Goal: Transaction & Acquisition: Purchase product/service

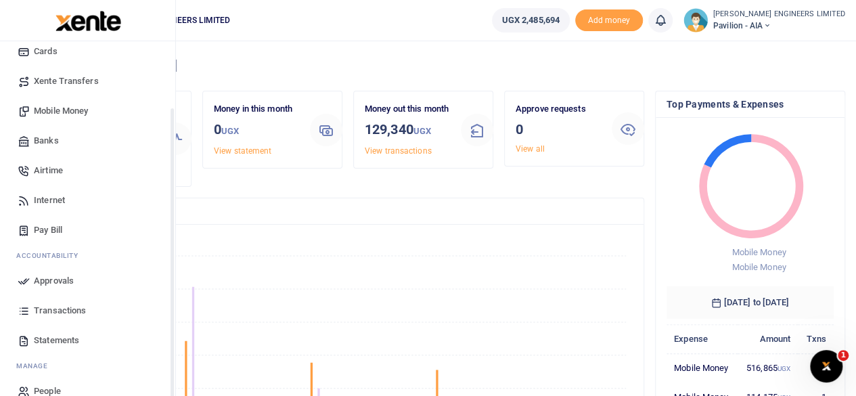
scroll to position [85, 0]
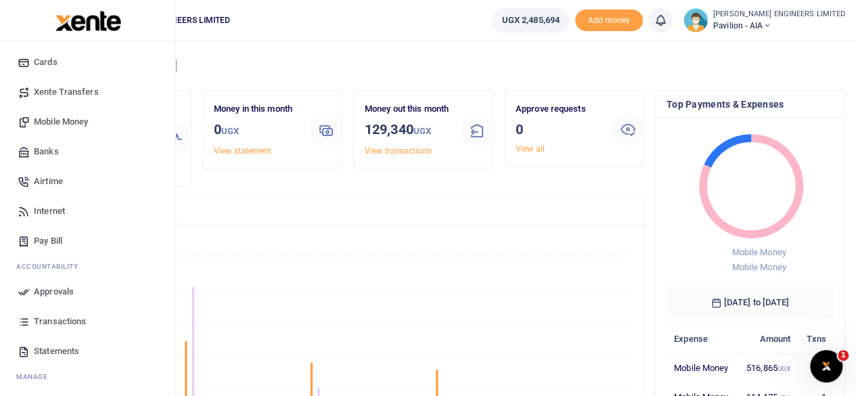
click at [73, 121] on span "Mobile Money" at bounding box center [61, 122] width 54 height 14
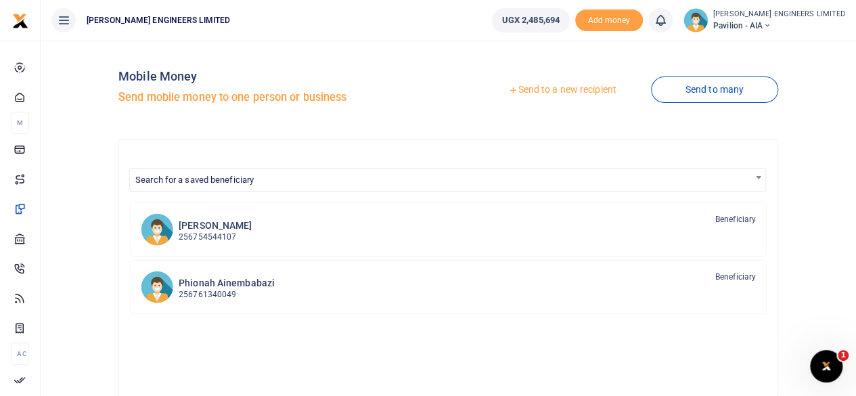
click at [552, 91] on link "Send to a new recipient" at bounding box center [561, 90] width 177 height 24
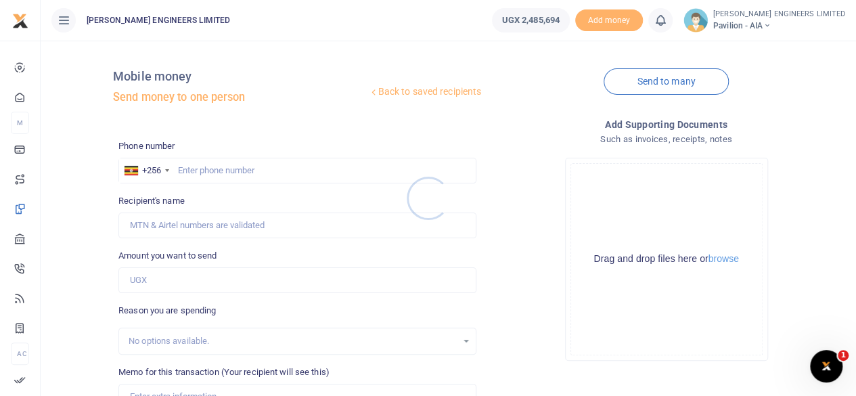
click at [189, 172] on div at bounding box center [428, 198] width 856 height 396
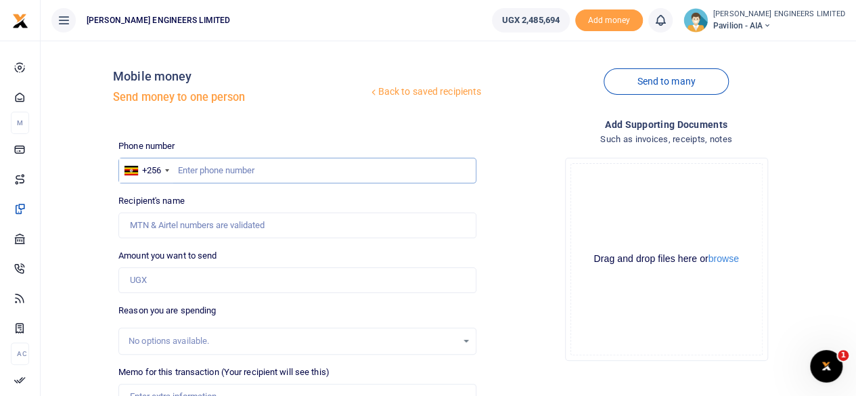
click at [206, 175] on input "text" at bounding box center [297, 171] width 358 height 26
type input "0773174323"
type input "[PERSON_NAME]"
type input "0773174323"
click at [156, 281] on input "Amount you want to send" at bounding box center [297, 280] width 358 height 26
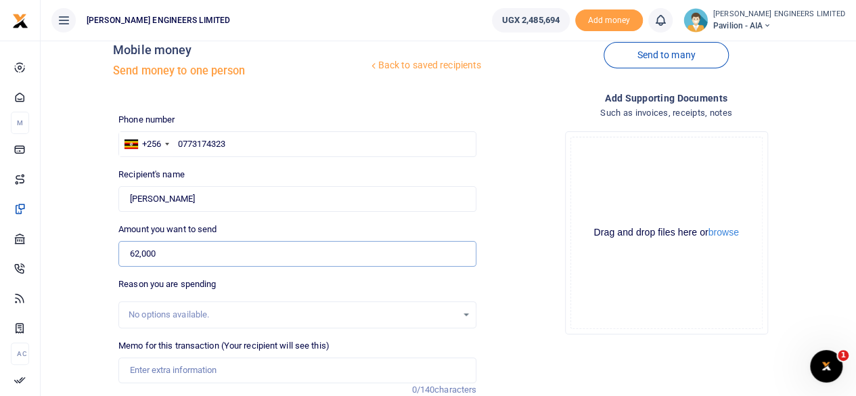
scroll to position [90, 0]
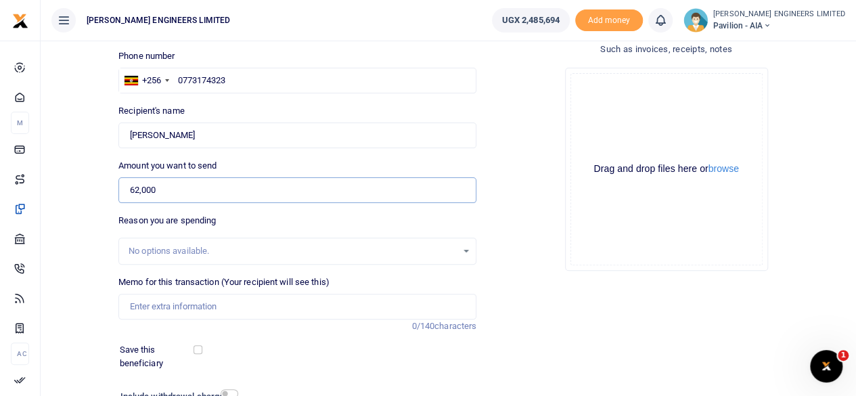
type input "62,000"
click at [150, 305] on input "Memo for this transaction (Your recipient will see this)" at bounding box center [297, 307] width 358 height 26
click at [234, 85] on input "0773174323" at bounding box center [297, 81] width 358 height 26
click at [147, 308] on input "Memo for this transaction (Your recipient will see this)" at bounding box center [297, 307] width 358 height 26
click at [152, 310] on input "Memo for this transaction (Your recipient will see this)" at bounding box center [297, 307] width 358 height 26
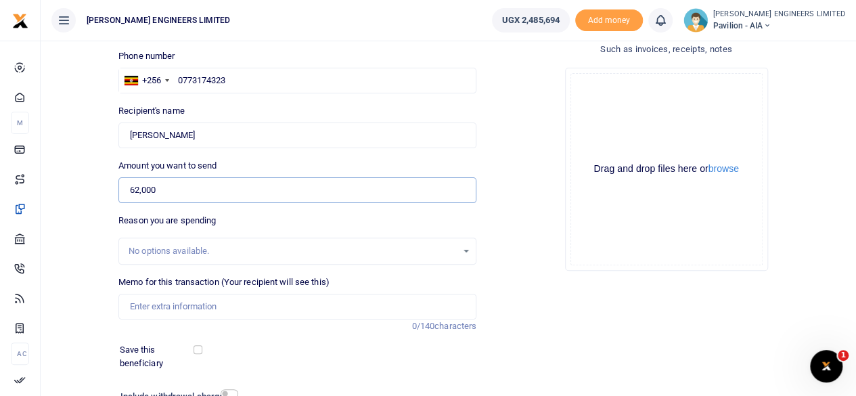
click at [158, 193] on input "62,000" at bounding box center [297, 190] width 358 height 26
click at [147, 308] on input "Memo for this transaction (Your recipient will see this)" at bounding box center [297, 307] width 358 height 26
click at [131, 302] on input "Memo for this transaction (Your recipient will see this)" at bounding box center [297, 307] width 358 height 26
click at [138, 327] on div "Memo for this transaction (Your recipient will see this) Reason is required. 0/…" at bounding box center [297, 303] width 369 height 57
click at [137, 305] on input "Memo for this transaction (Your recipient will see this)" at bounding box center [297, 307] width 358 height 26
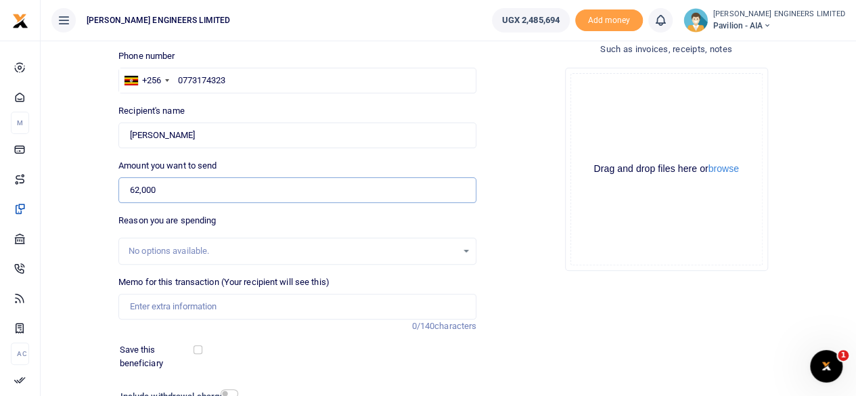
click at [158, 190] on input "62,000" at bounding box center [297, 190] width 358 height 26
click at [182, 80] on input "0773174323" at bounding box center [297, 81] width 358 height 26
type input "773174323"
click at [167, 193] on input "62,000" at bounding box center [297, 190] width 358 height 26
click at [143, 308] on input "Memo for this transaction (Your recipient will see this)" at bounding box center [297, 307] width 358 height 26
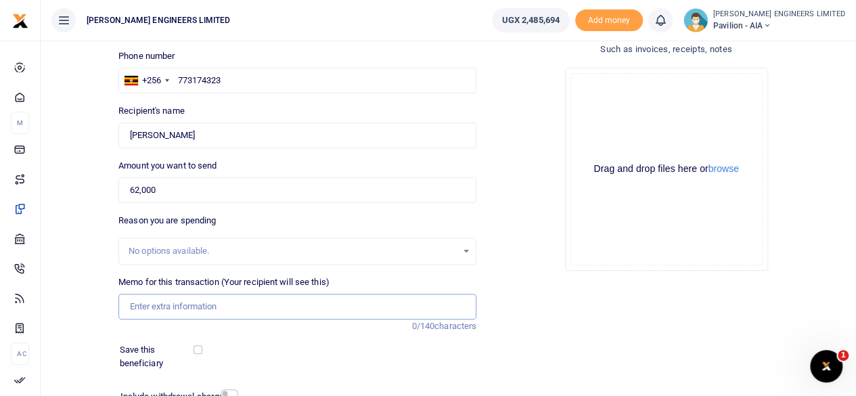
click at [131, 302] on input "Memo for this transaction (Your recipient will see this)" at bounding box center [297, 307] width 358 height 26
click at [130, 308] on input "Memo for this transaction (Your recipient will see this)" at bounding box center [297, 307] width 358 height 26
click at [131, 305] on input "Memo for this transaction (Your recipient will see this)" at bounding box center [297, 307] width 358 height 26
click at [204, 117] on div "Recipient's name Found Name is required." at bounding box center [297, 126] width 358 height 44
click at [147, 308] on input "Memo for this transaction (Your recipient will see this)" at bounding box center [297, 307] width 358 height 26
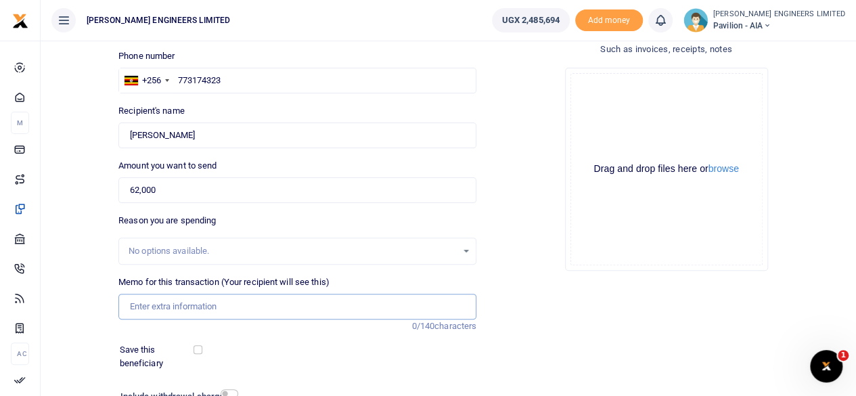
click at [147, 304] on input "Memo for this transaction (Your recipient will see this)" at bounding box center [297, 307] width 358 height 26
type input "g"
type input "p"
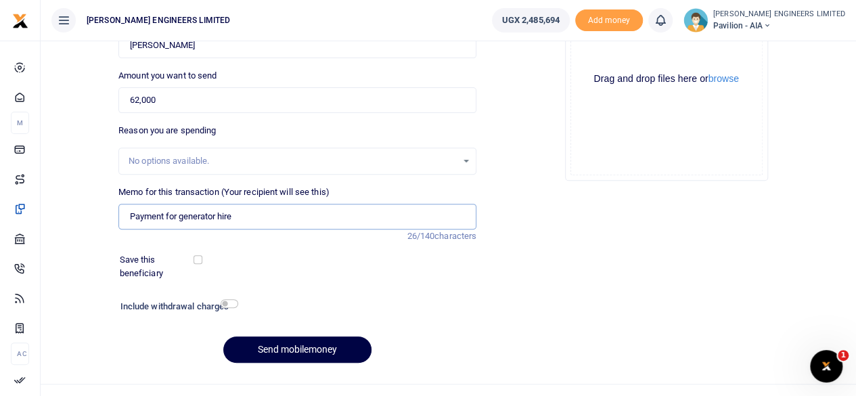
type input "Payment for generator hire"
click at [230, 303] on input "checkbox" at bounding box center [229, 303] width 18 height 9
checkbox input "true"
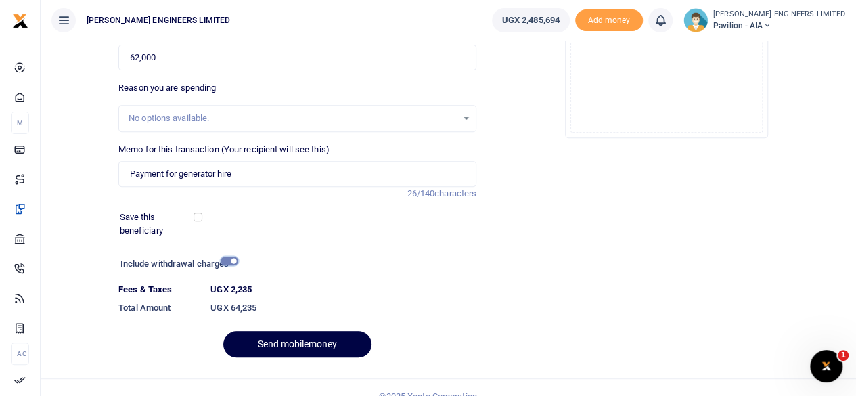
scroll to position [239, 0]
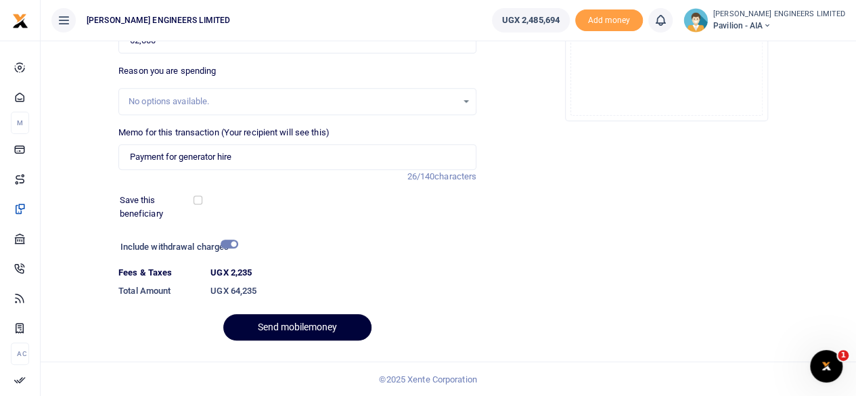
click at [293, 324] on button "Send mobilemoney" at bounding box center [297, 327] width 148 height 26
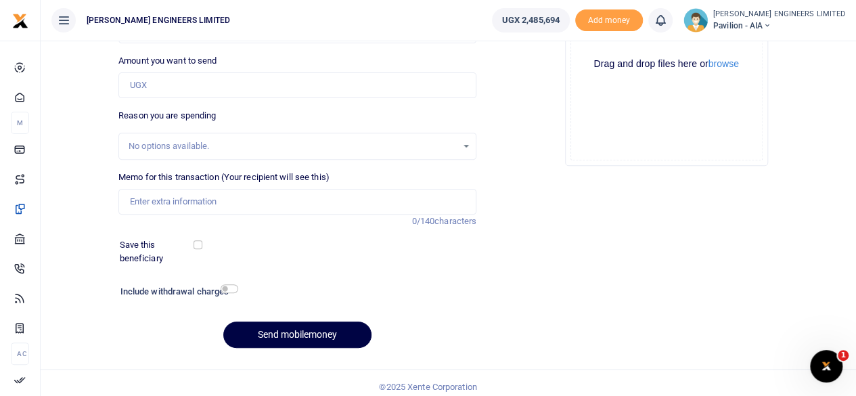
scroll to position [202, 0]
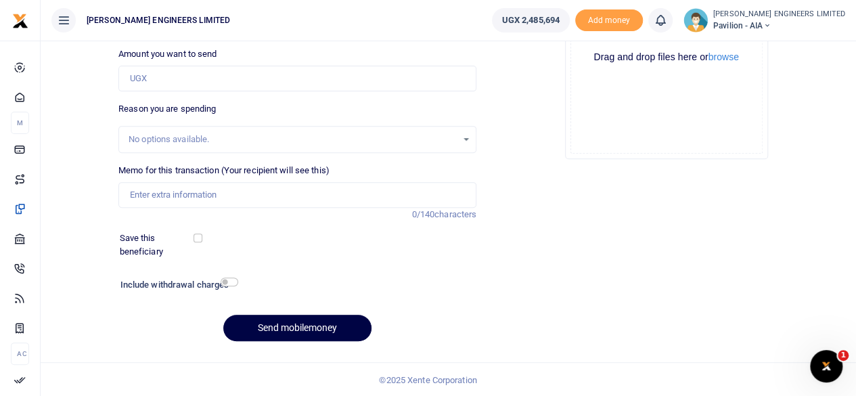
click at [667, 23] on icon at bounding box center [660, 20] width 14 height 15
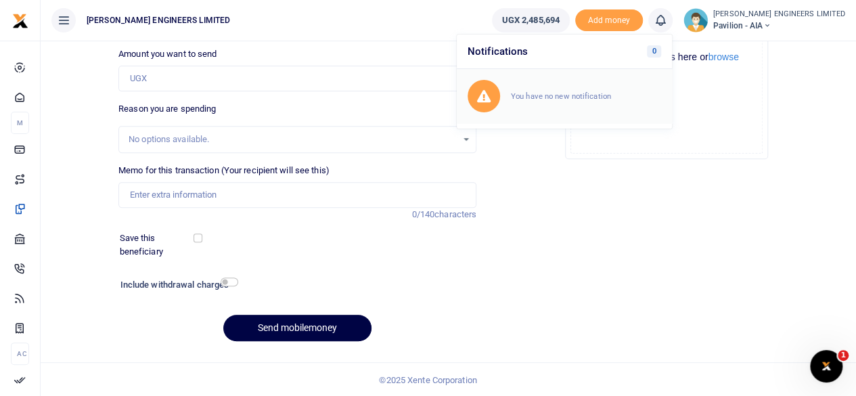
click at [607, 98] on small "You have no new notification" at bounding box center [561, 95] width 100 height 9
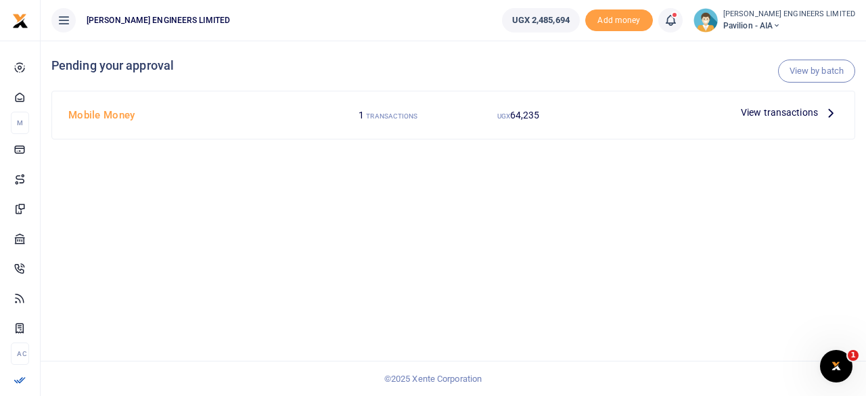
click at [523, 115] on span "64,235" at bounding box center [525, 115] width 30 height 11
click at [526, 114] on span "64,235" at bounding box center [525, 115] width 30 height 11
drag, startPoint x: 405, startPoint y: 117, endPoint x: 436, endPoint y: 115, distance: 30.5
click at [405, 118] on small "TRANSACTIONS" at bounding box center [391, 115] width 51 height 7
click at [768, 113] on span "View transactions" at bounding box center [779, 112] width 77 height 15
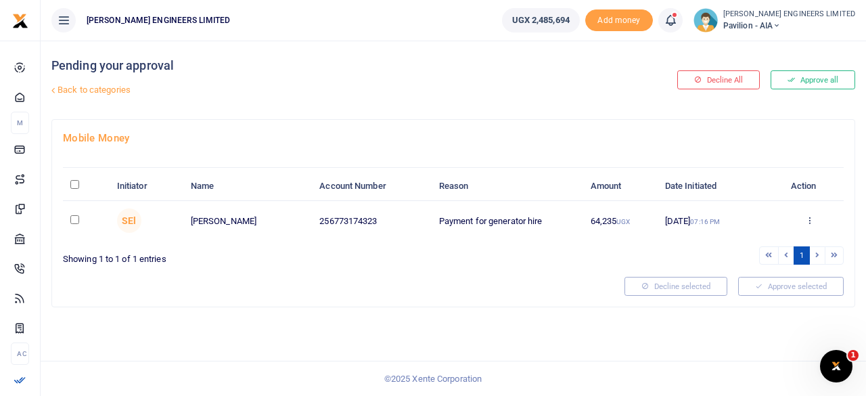
click at [72, 221] on input "checkbox" at bounding box center [74, 219] width 9 height 9
checkbox input "true"
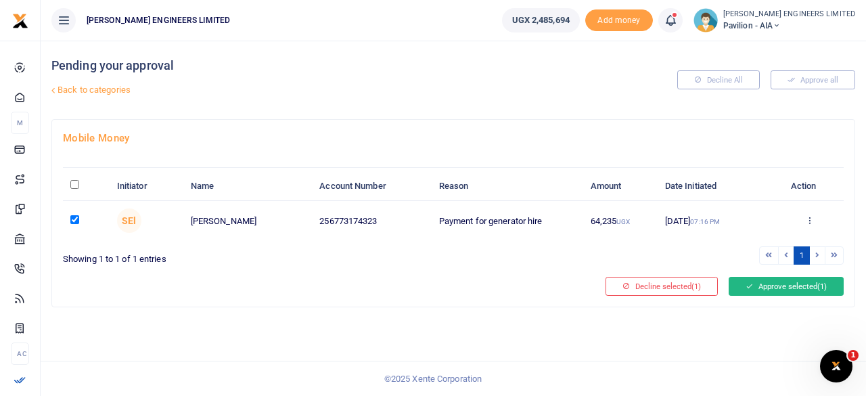
click at [775, 283] on button "Approve selected (1)" at bounding box center [785, 286] width 115 height 19
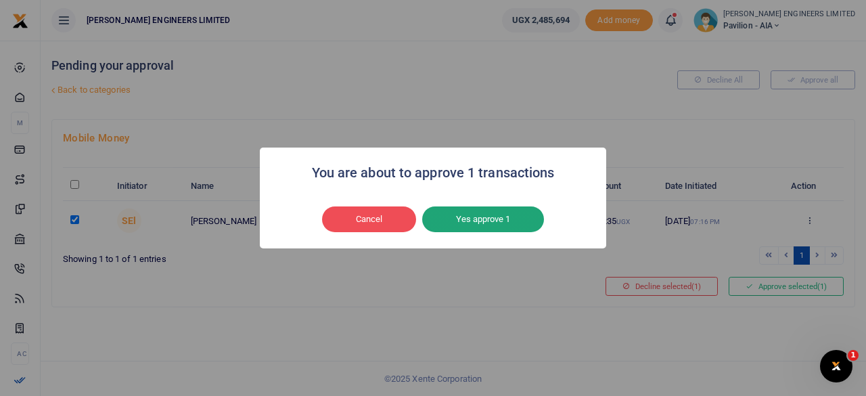
click at [517, 221] on button "Yes approve 1" at bounding box center [483, 219] width 122 height 26
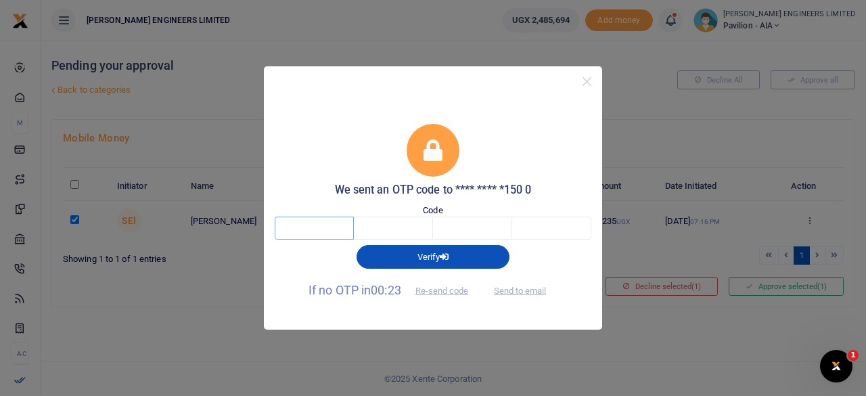
click at [317, 229] on input "text" at bounding box center [314, 227] width 79 height 23
type input "3"
type input "1"
type input "8"
type input "3"
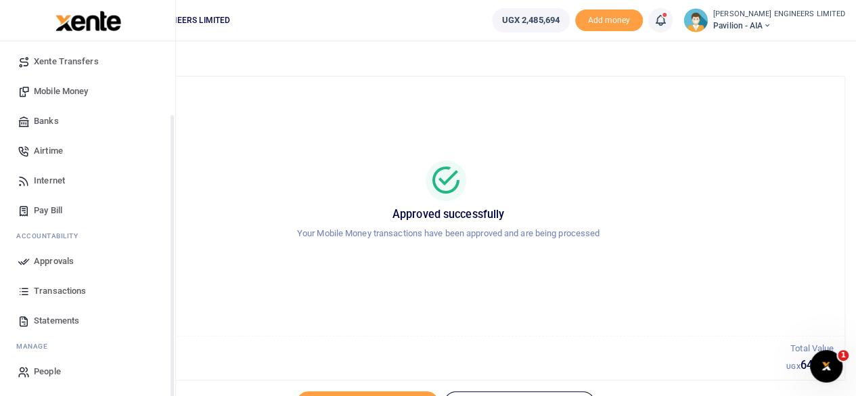
scroll to position [116, 0]
click at [55, 287] on span "Transactions" at bounding box center [60, 290] width 52 height 14
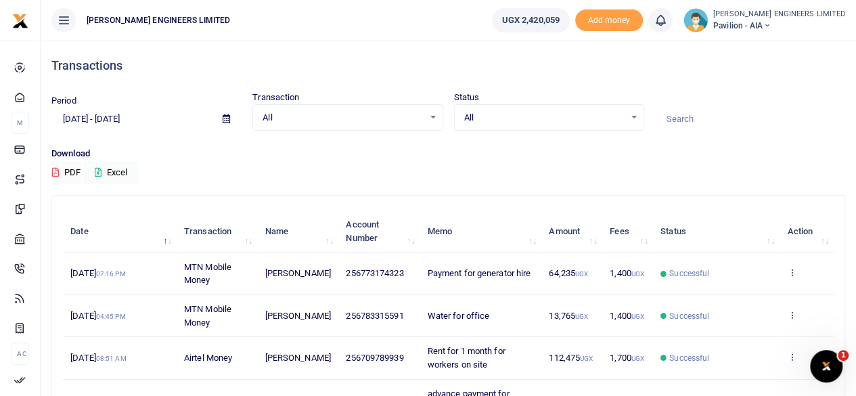
click at [770, 24] on icon at bounding box center [766, 25] width 8 height 9
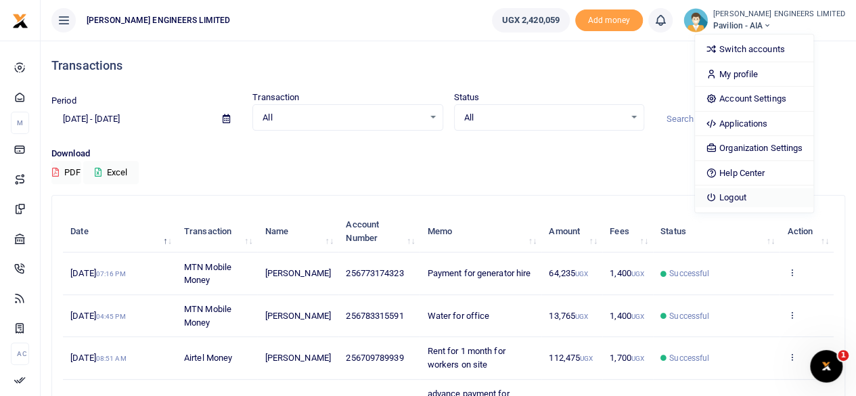
click at [772, 192] on link "Logout" at bounding box center [754, 197] width 118 height 19
